Goal: Information Seeking & Learning: Find specific fact

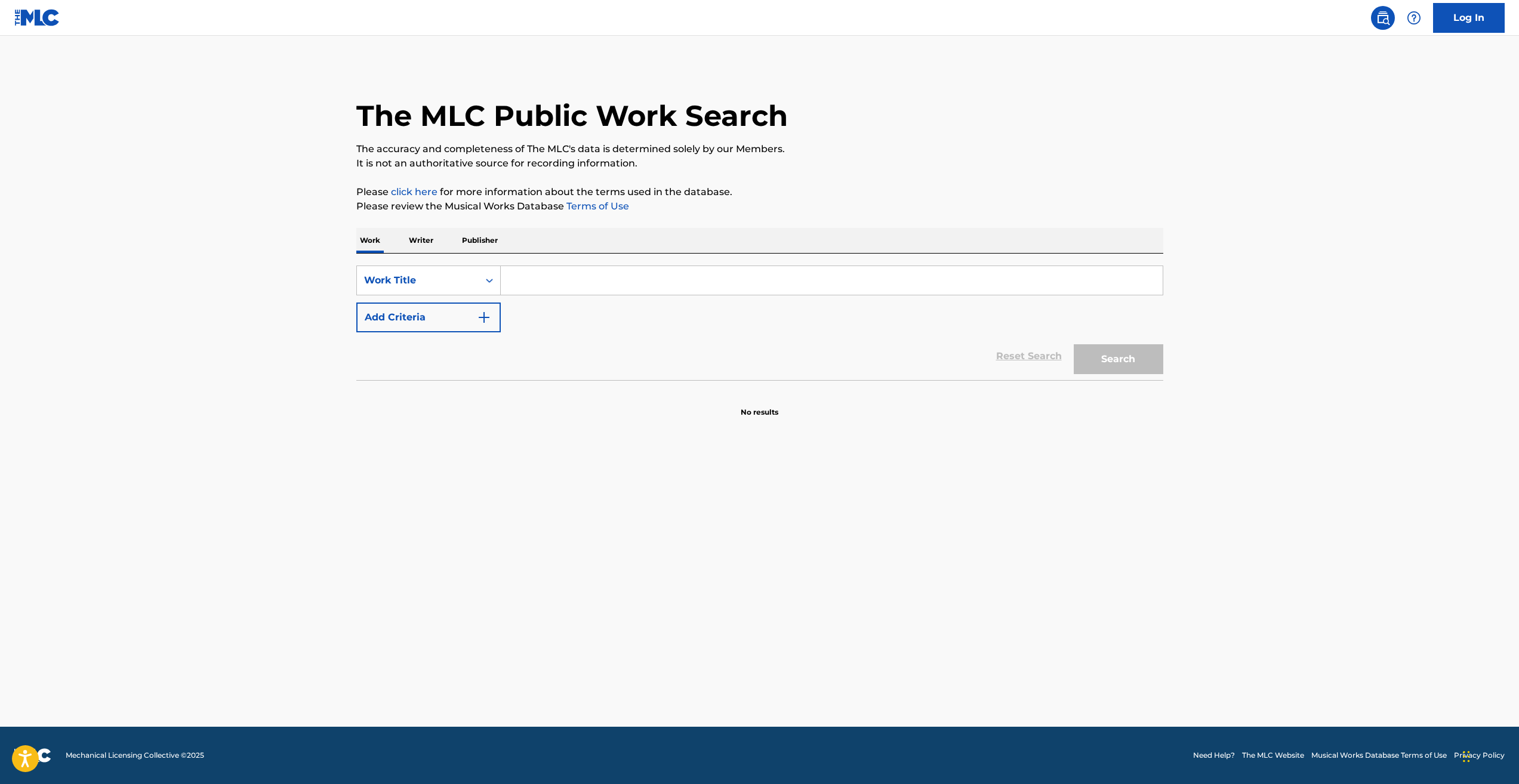
click at [599, 278] on input "Search Form" at bounding box center [832, 281] width 662 height 29
type input "here comes the sun"
click at [1074, 345] on button "Search" at bounding box center [1118, 359] width 89 height 29
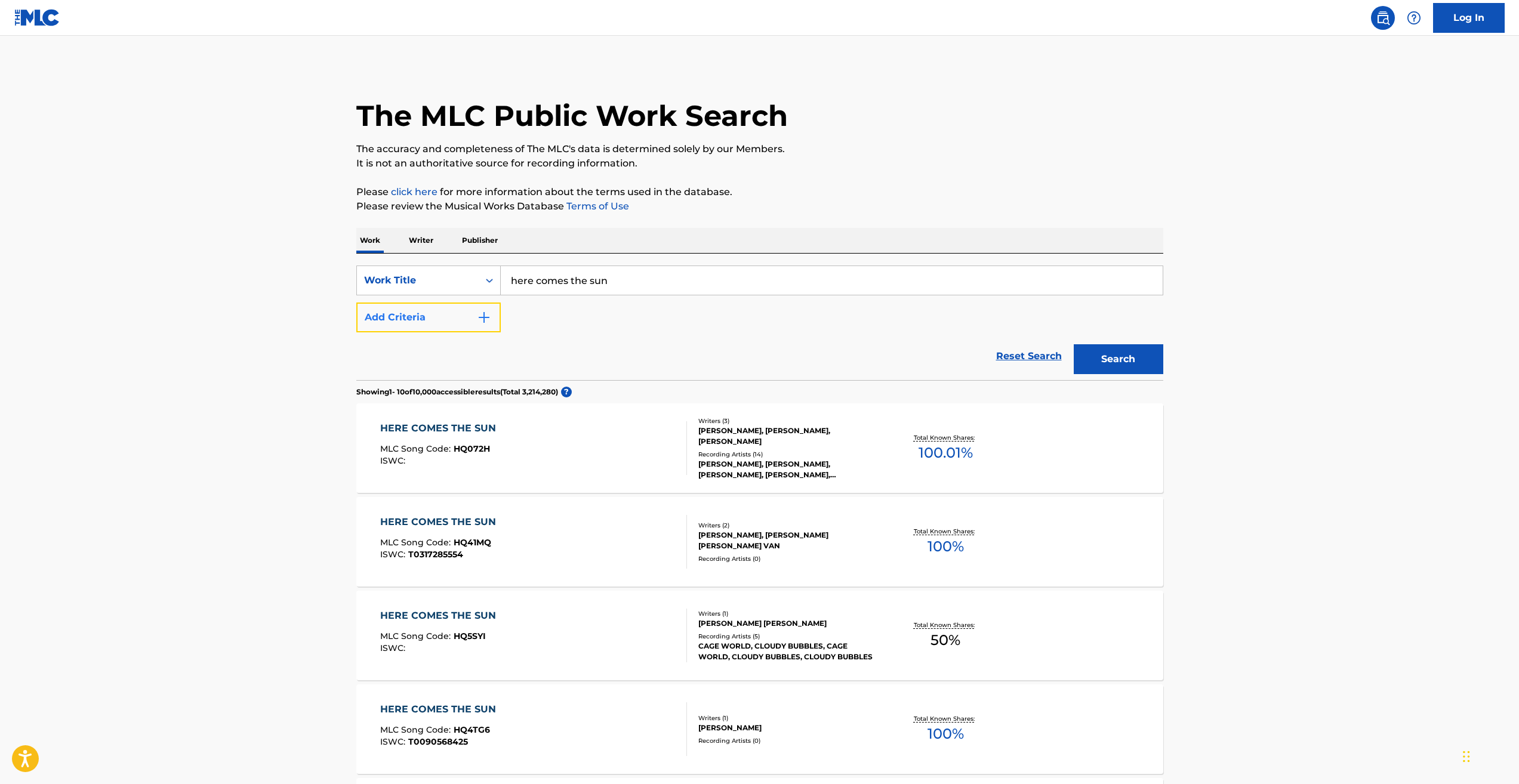
click at [457, 331] on button "Add Criteria" at bounding box center [428, 317] width 145 height 29
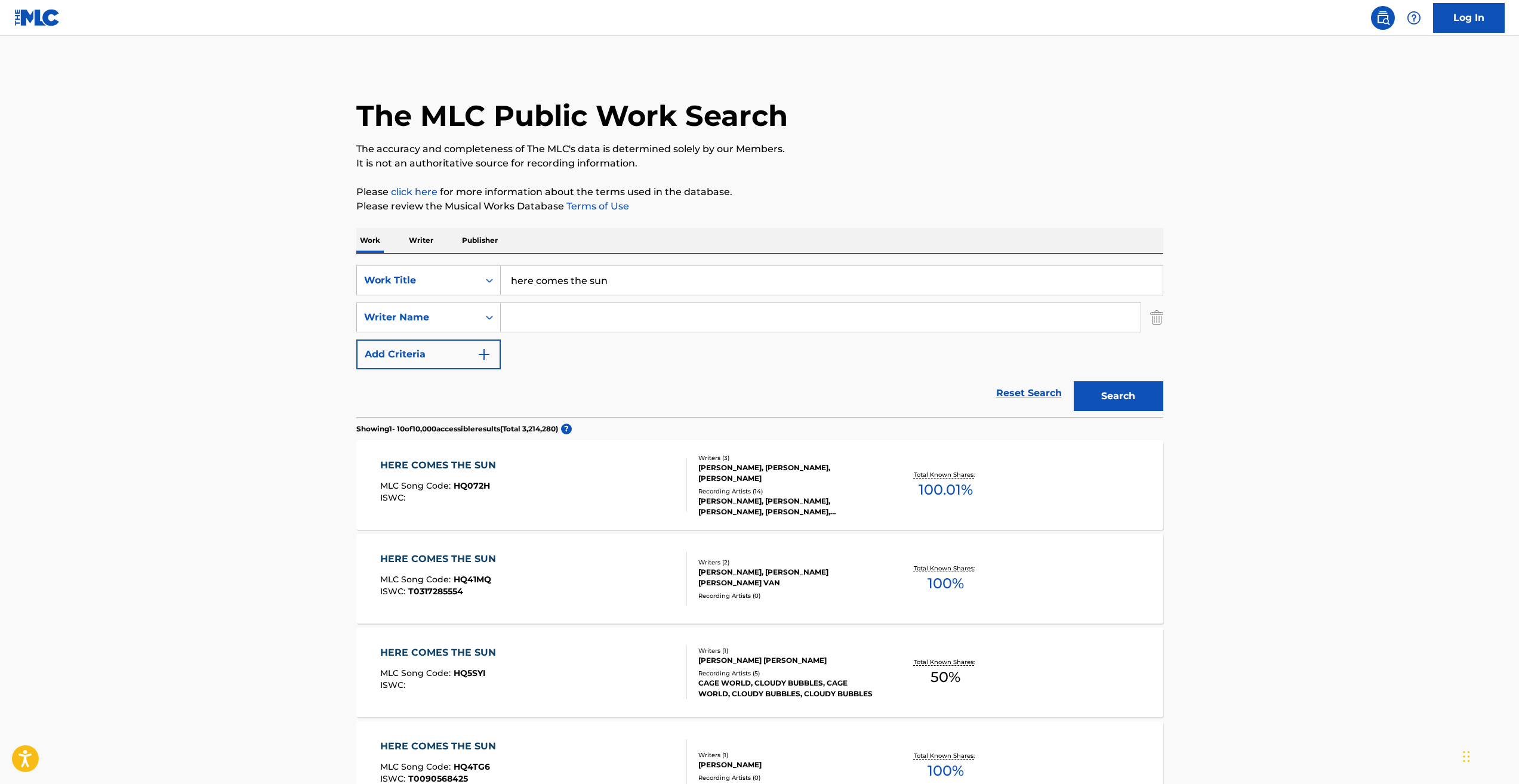
click at [543, 327] on input "Search Form" at bounding box center [820, 317] width 640 height 29
type input "harrison"
click at [1074, 381] on button "Search" at bounding box center [1118, 396] width 89 height 29
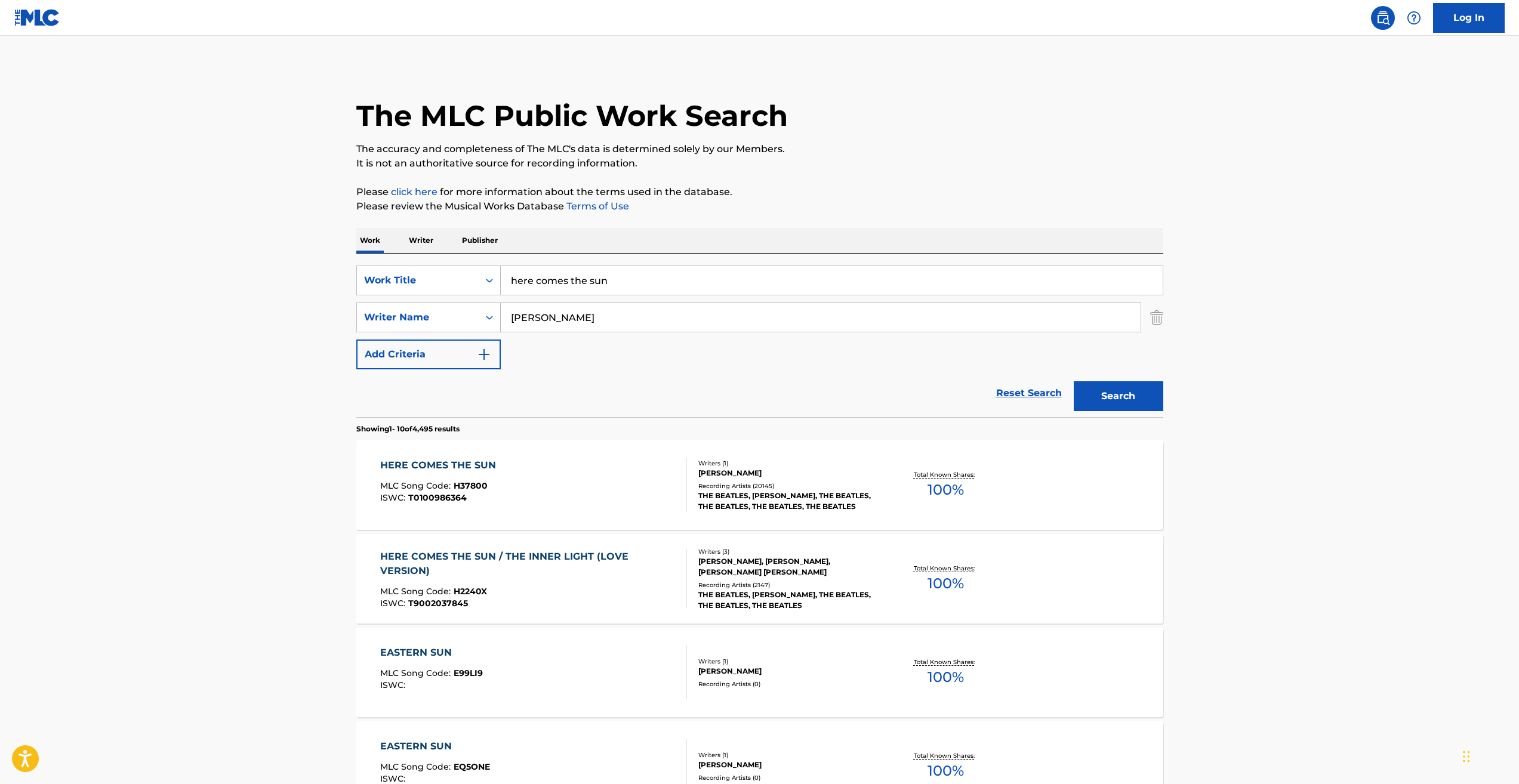
click at [780, 488] on div "Recording Artists ( 20145 )" at bounding box center [788, 486] width 180 height 9
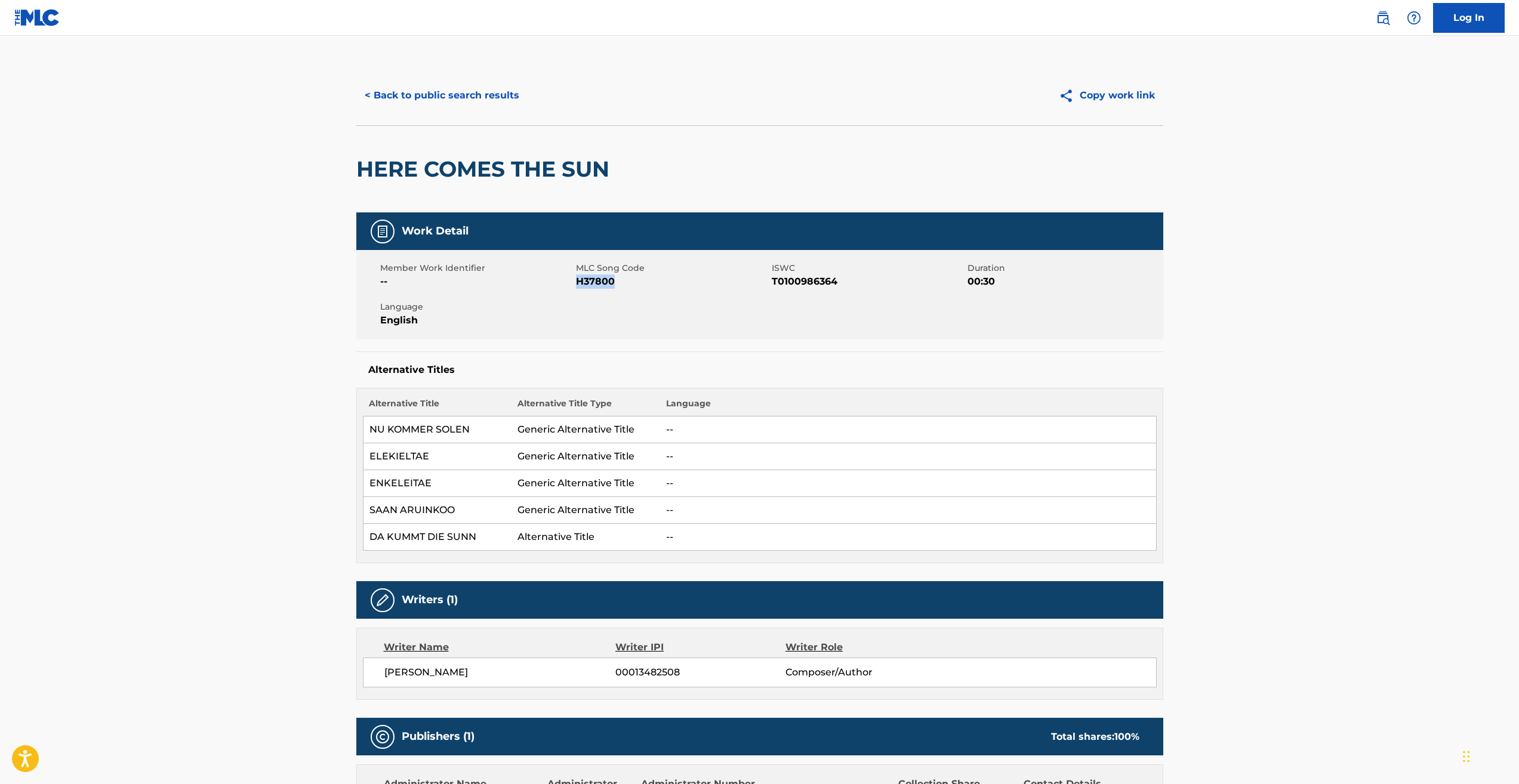
drag, startPoint x: 578, startPoint y: 285, endPoint x: 613, endPoint y: 285, distance: 35.0
click at [613, 285] on span "H37800" at bounding box center [672, 282] width 193 height 14
copy span "H37800"
